Goal: Transaction & Acquisition: Purchase product/service

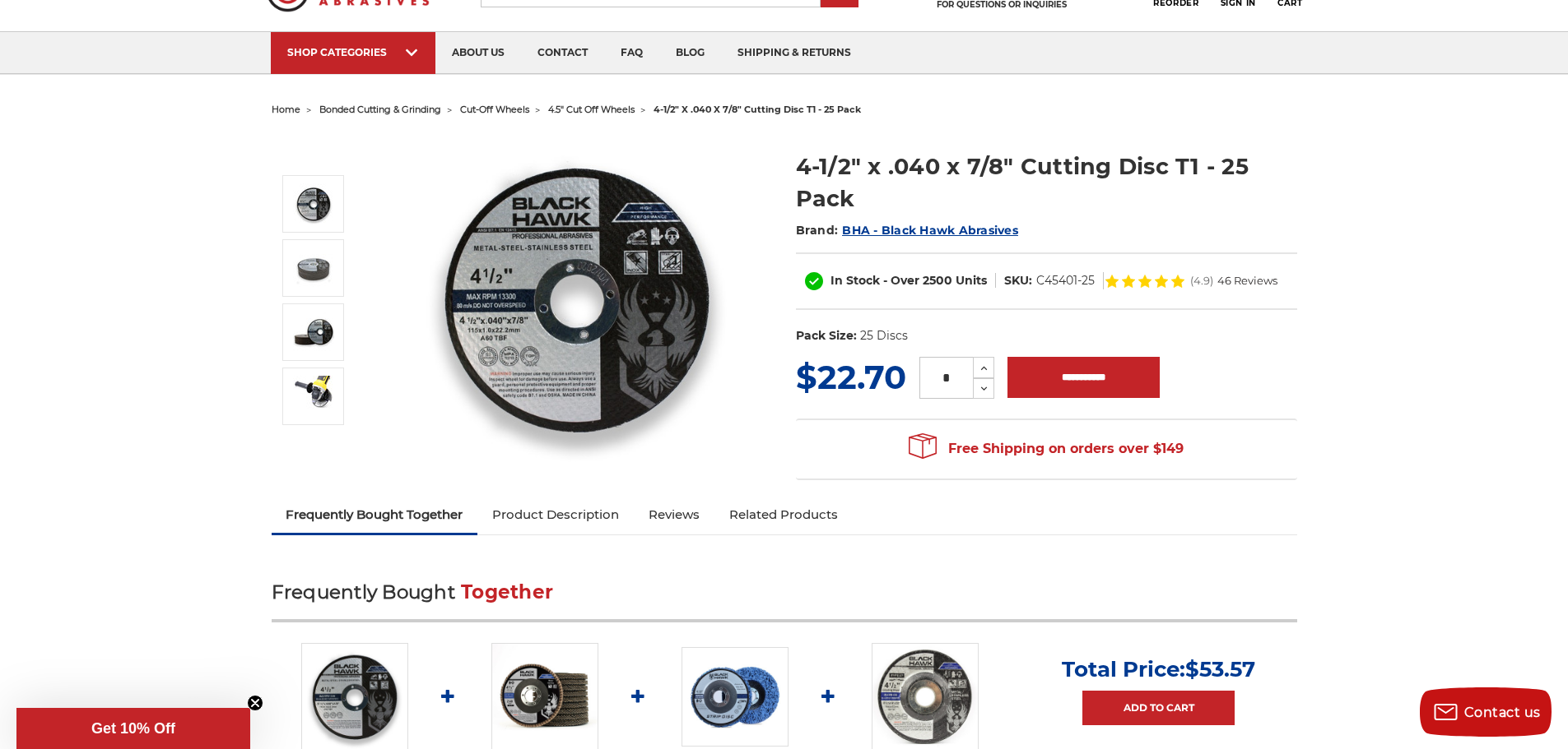
click at [536, 512] on link "Product Description" at bounding box center [555, 514] width 157 height 36
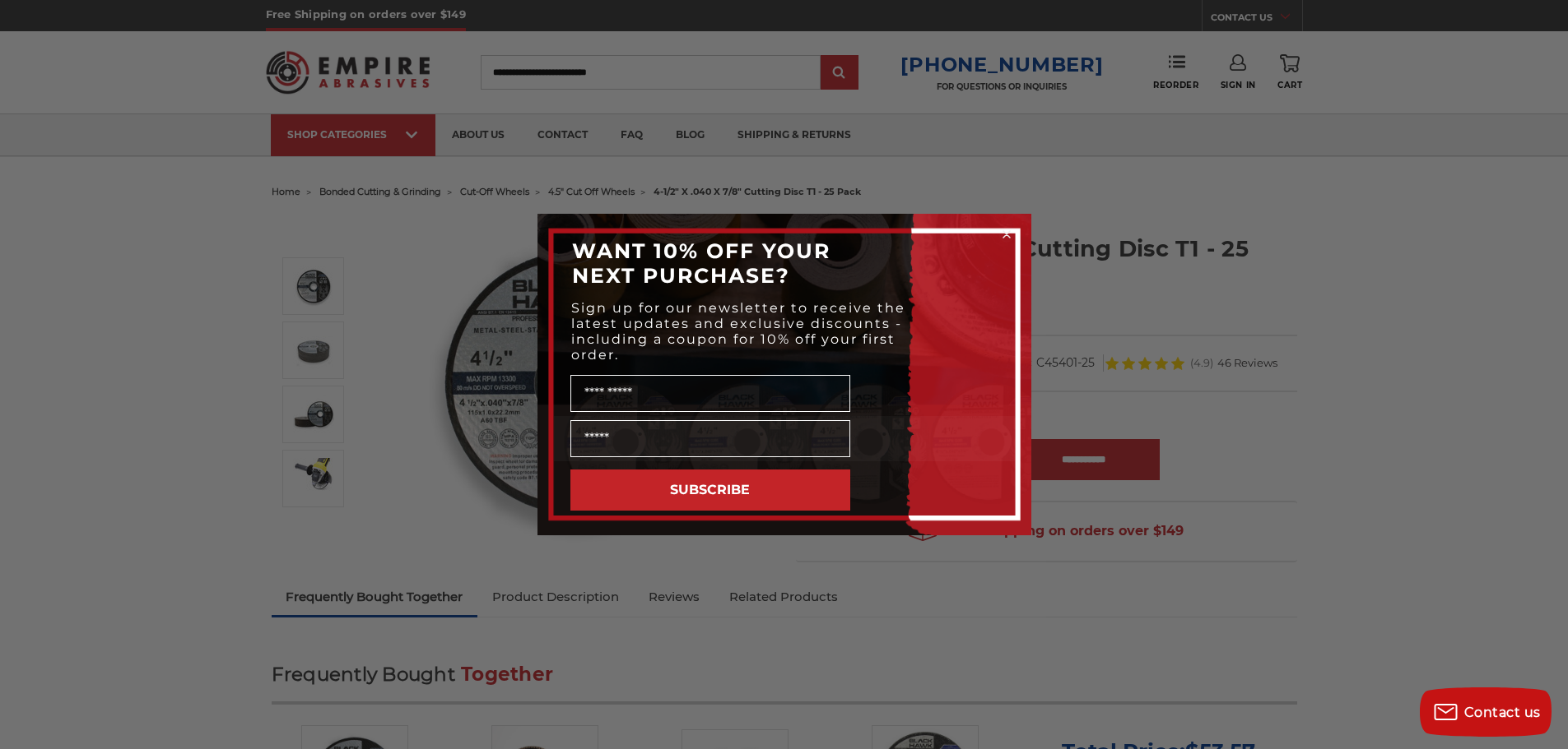
click at [1004, 236] on icon "Close dialog" at bounding box center [1006, 234] width 7 height 7
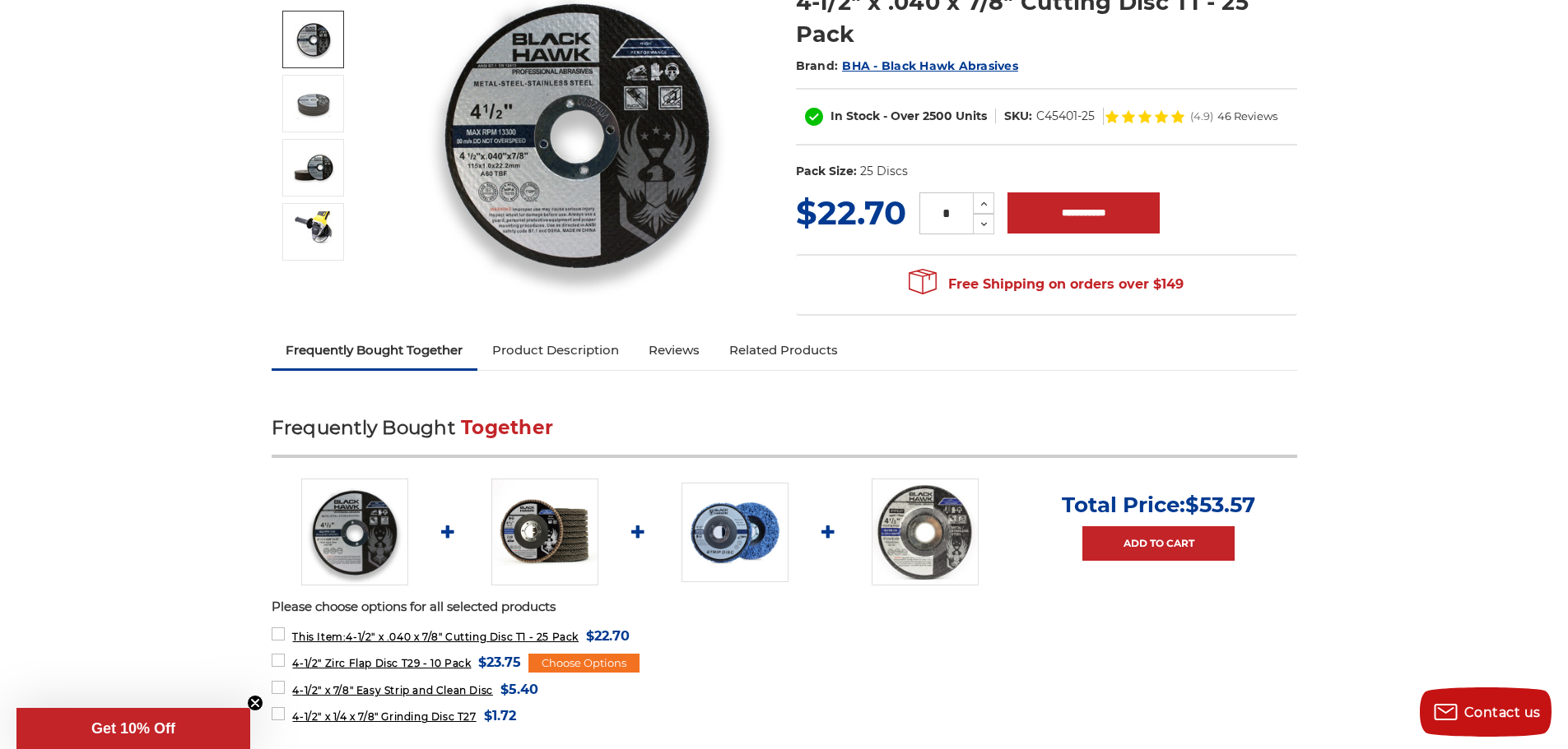
click at [567, 348] on link "Product Description" at bounding box center [555, 350] width 157 height 36
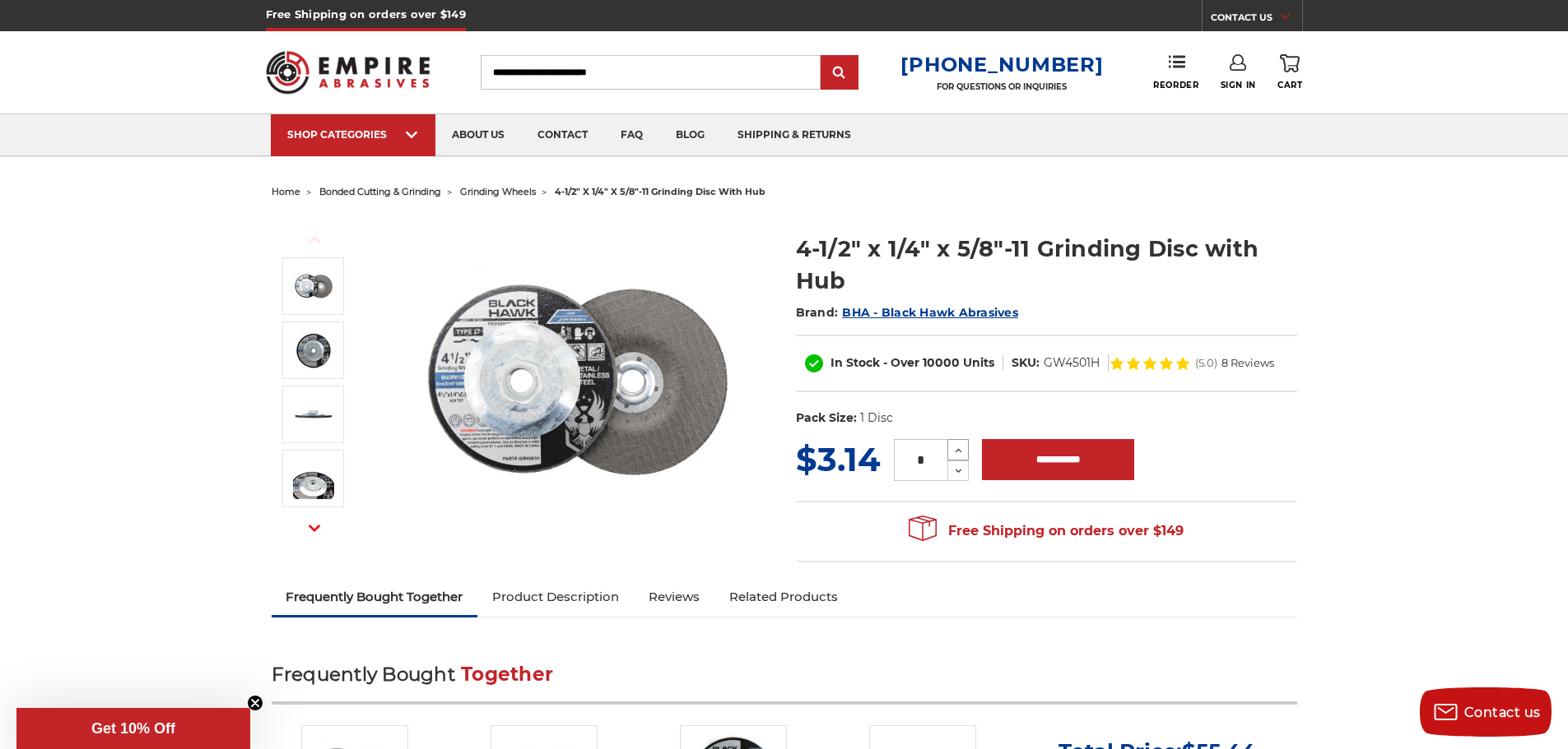
click at [952, 452] on icon at bounding box center [958, 450] width 14 height 14
click at [952, 473] on icon at bounding box center [958, 471] width 14 height 14
type input "*"
click at [952, 473] on icon at bounding box center [958, 471] width 14 height 14
